Goal: Task Accomplishment & Management: Manage account settings

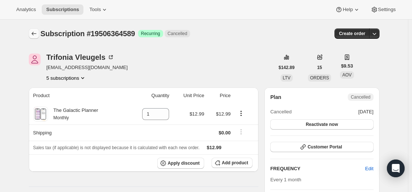
click at [36, 32] on icon "Subscriptions" at bounding box center [33, 33] width 7 height 7
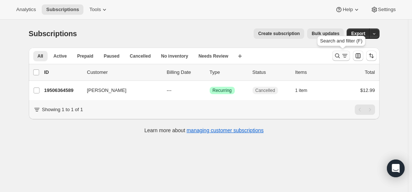
click at [338, 55] on icon "Search and filter results" at bounding box center [337, 55] width 7 height 7
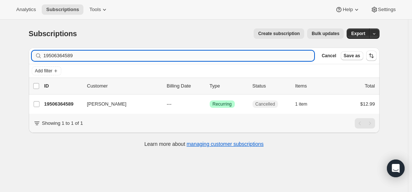
click at [254, 55] on input "19506364589" at bounding box center [179, 56] width 271 height 10
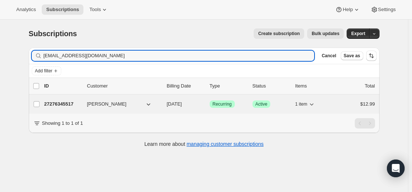
type input "[EMAIL_ADDRESS][DOMAIN_NAME]"
click at [68, 104] on p "27276345517" at bounding box center [62, 103] width 37 height 7
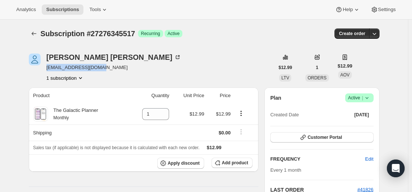
drag, startPoint x: 109, startPoint y: 69, endPoint x: 47, endPoint y: 69, distance: 62.8
click at [47, 69] on div "[PERSON_NAME] [EMAIL_ADDRESS][DOMAIN_NAME] 1 subscription" at bounding box center [152, 68] width 246 height 28
copy span "[EMAIL_ADDRESS][DOMAIN_NAME]"
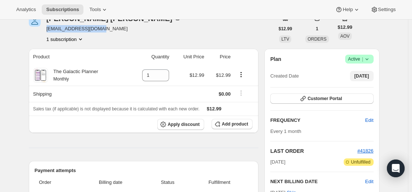
scroll to position [37, 0]
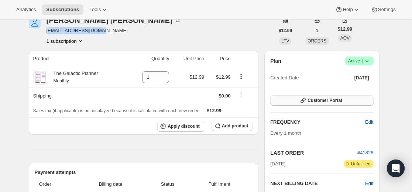
click at [359, 102] on button "Customer Portal" at bounding box center [321, 100] width 103 height 10
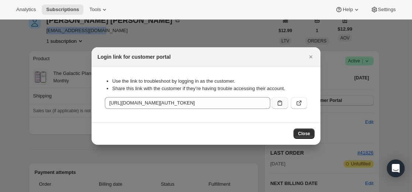
click at [281, 103] on icon ":r9t:" at bounding box center [279, 102] width 7 height 7
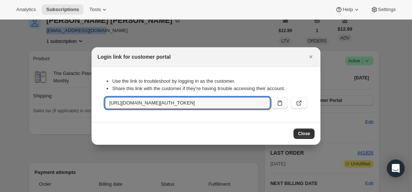
copy span "[EMAIL_ADDRESS][DOMAIN_NAME]"
click at [309, 134] on span "Close" at bounding box center [304, 134] width 12 height 6
